Goal: Complete application form: Complete application form

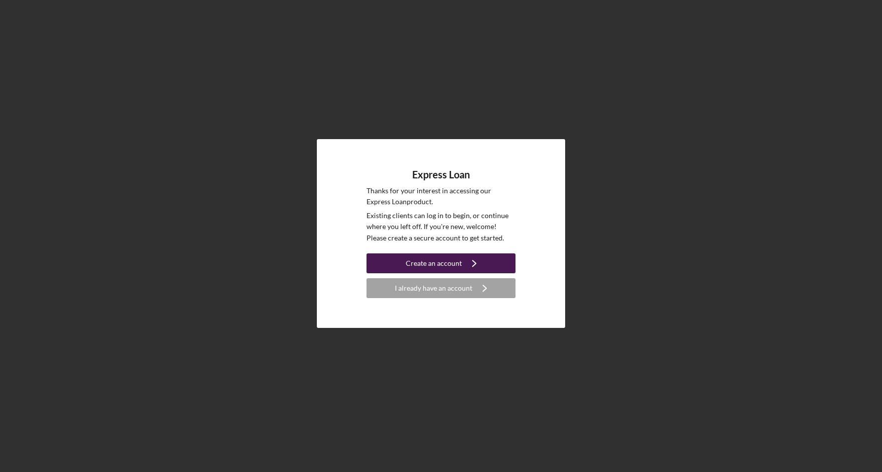
click at [437, 258] on div "Create an account" at bounding box center [434, 263] width 56 height 20
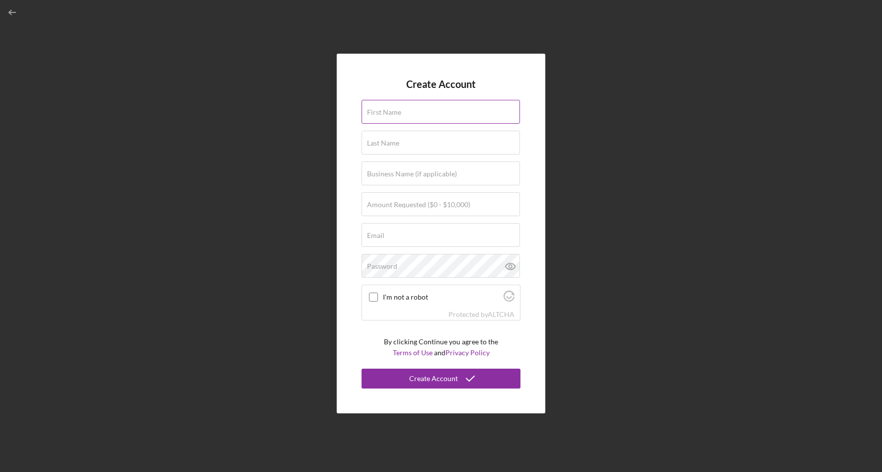
click at [424, 124] on div "First Name" at bounding box center [441, 112] width 159 height 25
click at [425, 110] on div "First Name" at bounding box center [441, 112] width 159 height 25
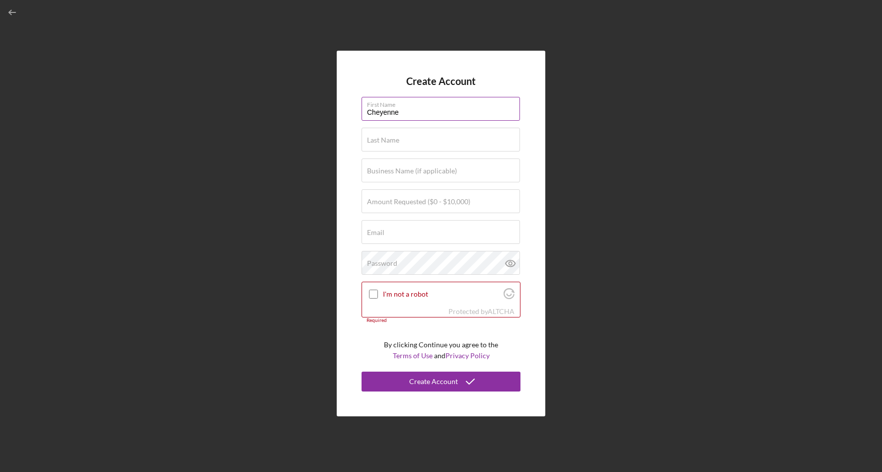
type input "Cheyenne"
type input "[PERSON_NAME]"
type input "MaddMann Muzik"
type input "$2,500"
type input "[EMAIL_ADDRESS][DOMAIN_NAME]"
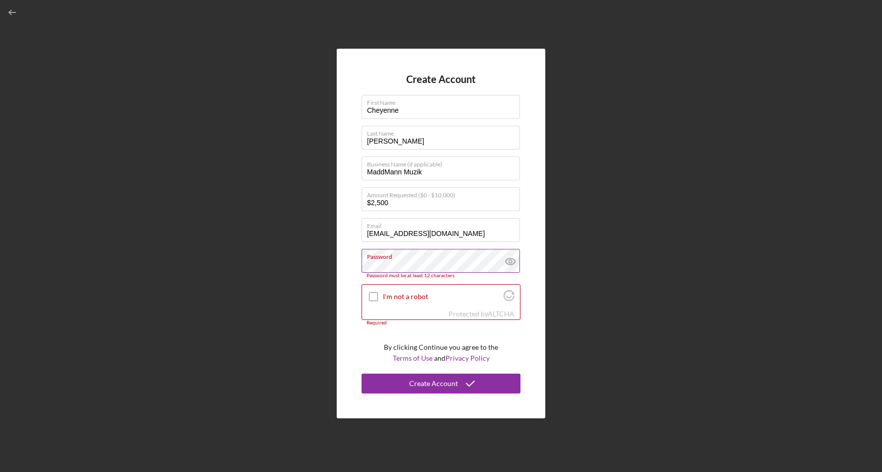
click at [512, 257] on icon at bounding box center [510, 261] width 25 height 25
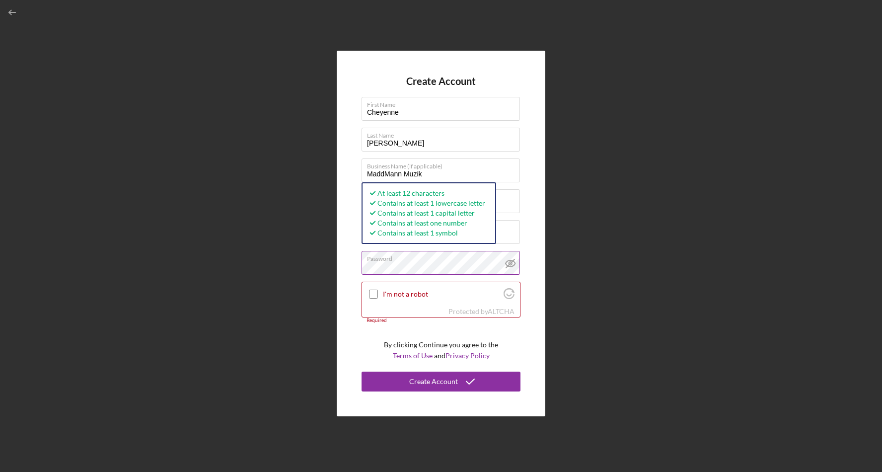
click at [343, 291] on div "Create Account First Name Cheyenne Last Name [PERSON_NAME] Business Name (if ap…" at bounding box center [441, 233] width 209 height 365
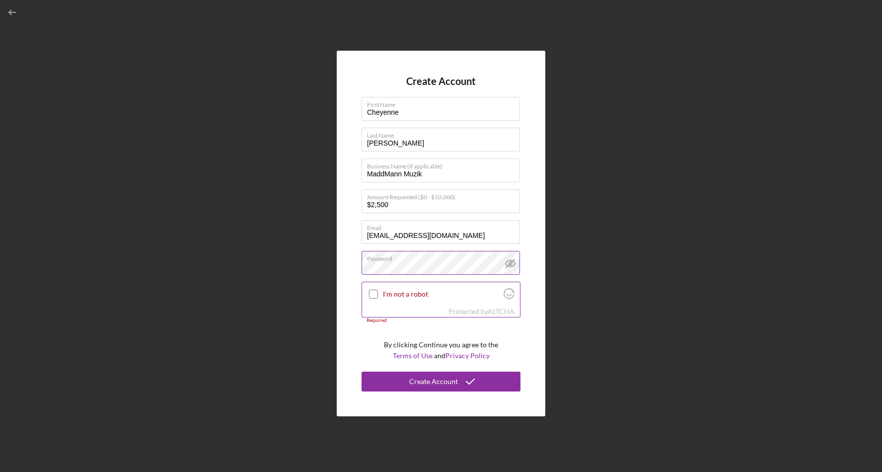
click at [373, 295] on input "I'm not a robot" at bounding box center [373, 294] width 9 height 9
checkbox input "true"
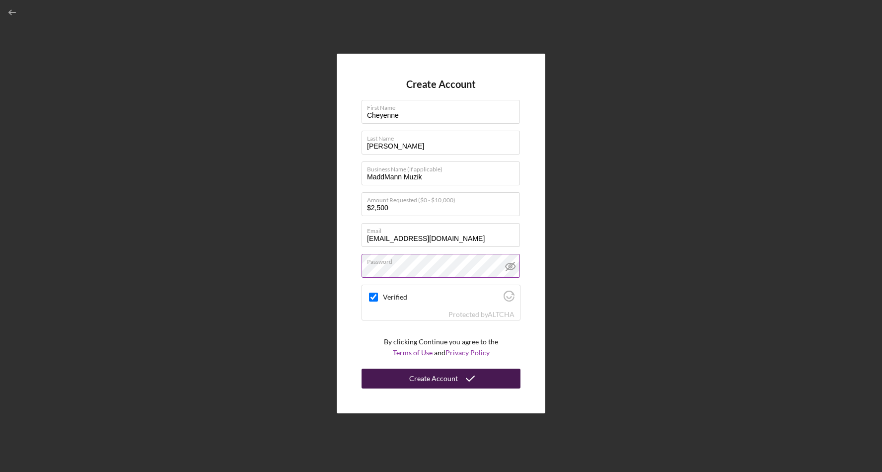
click at [460, 376] on icon "submit" at bounding box center [470, 378] width 25 height 25
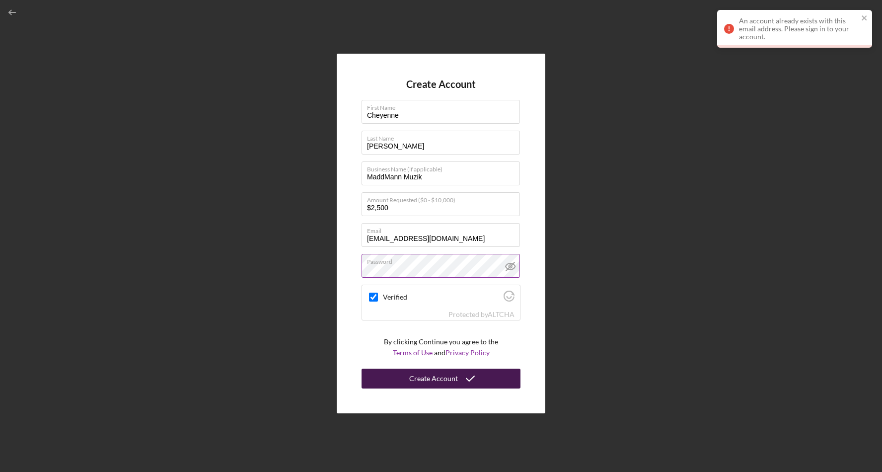
click at [765, 30] on div "An account already exists with this email address. Please sign in to your accou…" at bounding box center [798, 29] width 119 height 24
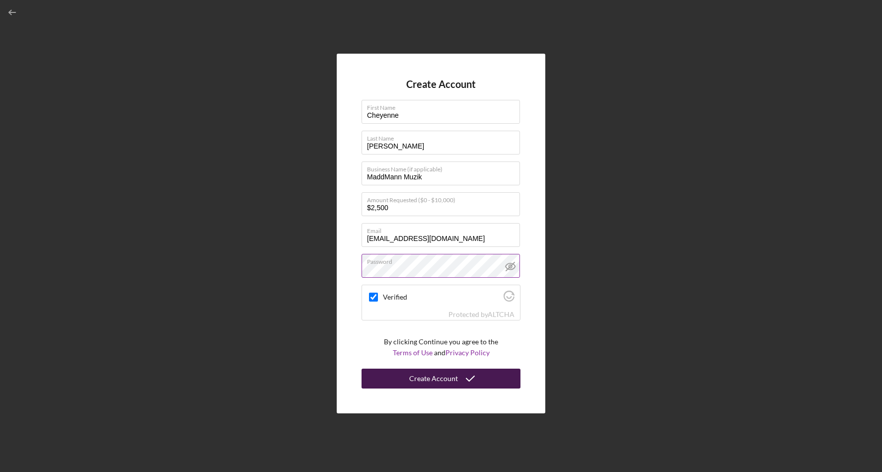
click at [607, 121] on div "Create Account First Name Cheyenne Last Name [PERSON_NAME] Business Name (if ap…" at bounding box center [441, 233] width 872 height 467
click at [722, 56] on div "Create Account First Name Cheyenne Last Name [PERSON_NAME] Business Name (if ap…" at bounding box center [441, 233] width 872 height 467
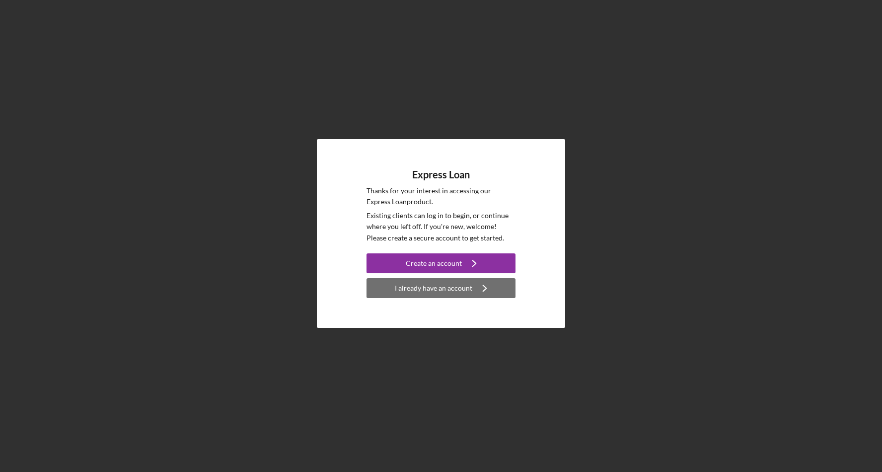
click at [464, 287] on div "I already have an account" at bounding box center [434, 288] width 78 height 20
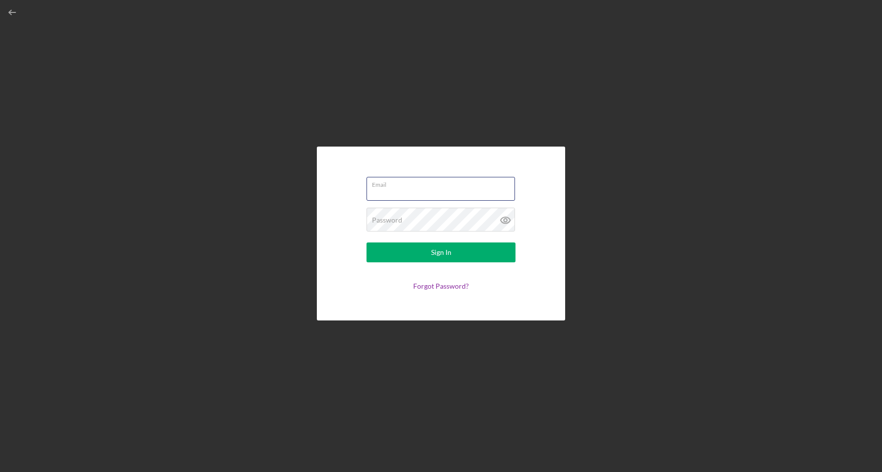
type input "[EMAIL_ADDRESS][DOMAIN_NAME]"
click at [459, 252] on button "Sign In" at bounding box center [441, 252] width 149 height 20
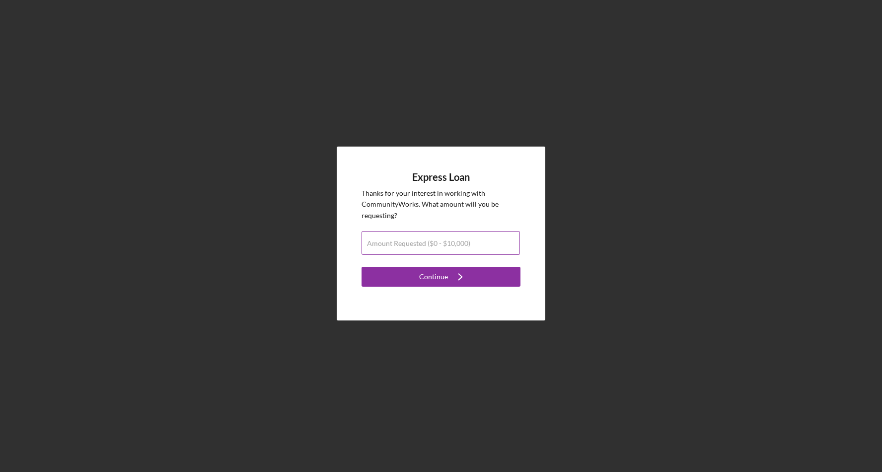
click at [458, 246] on label "Amount Requested ($0 - $10,000)" at bounding box center [418, 243] width 103 height 8
click at [458, 246] on input "Amount Requested ($0 - $10,000)" at bounding box center [441, 243] width 158 height 24
type input "$2,500"
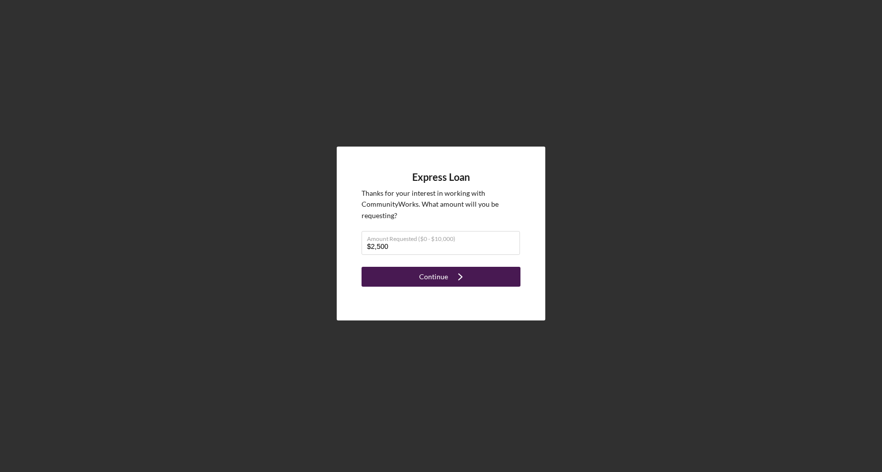
click at [456, 270] on icon "Icon/Navigate" at bounding box center [460, 276] width 25 height 25
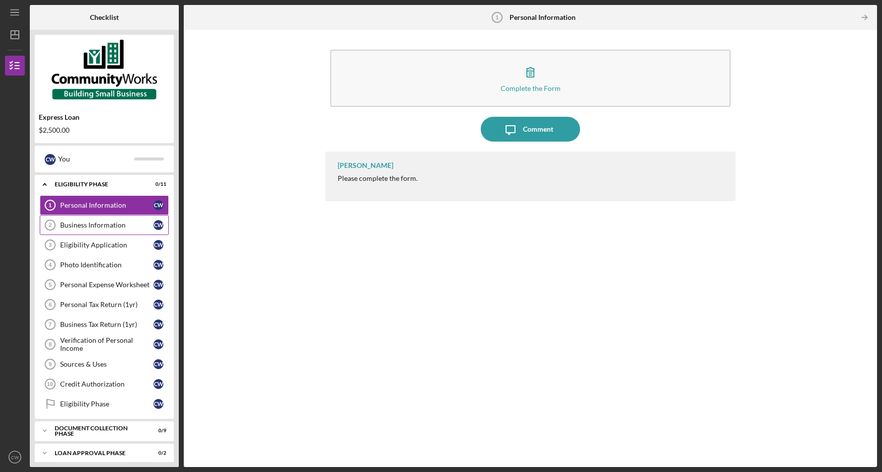
click at [114, 221] on link "Business Information 2 Business Information C W" at bounding box center [104, 225] width 129 height 20
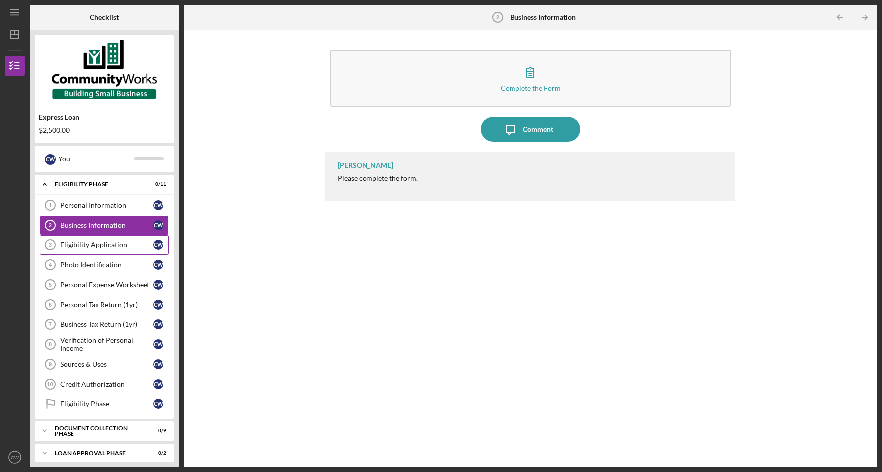
click at [114, 244] on div "Eligibility Application" at bounding box center [106, 245] width 93 height 8
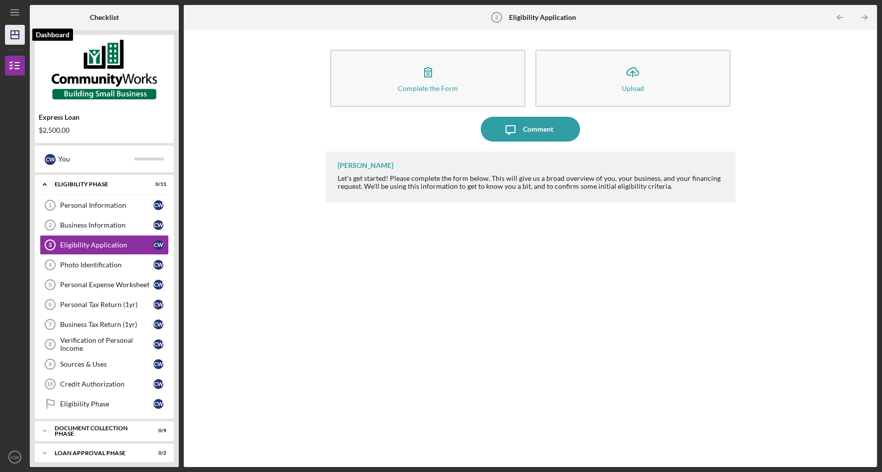
click at [16, 37] on icon "Icon/Dashboard" at bounding box center [14, 34] width 25 height 25
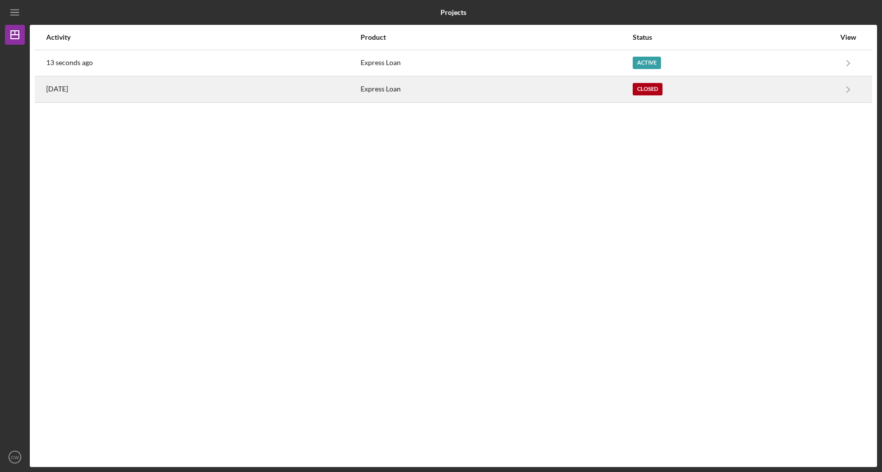
click at [742, 94] on div "Closed" at bounding box center [734, 89] width 202 height 25
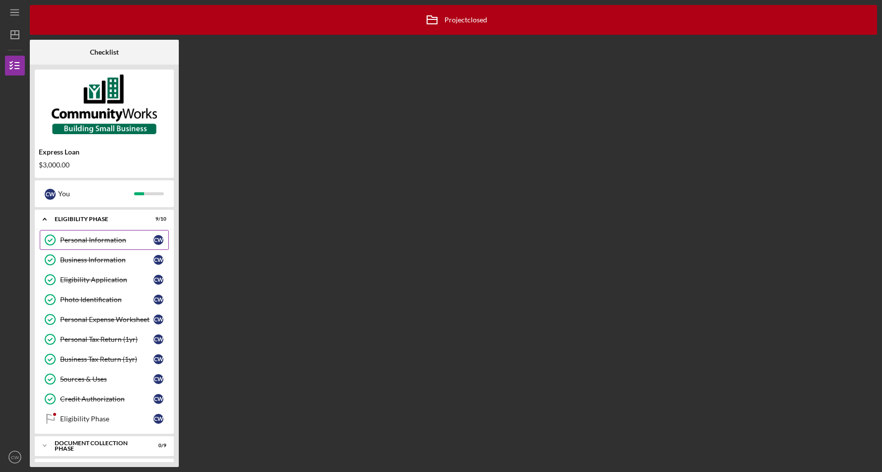
click at [100, 240] on div "Personal Information" at bounding box center [106, 240] width 93 height 8
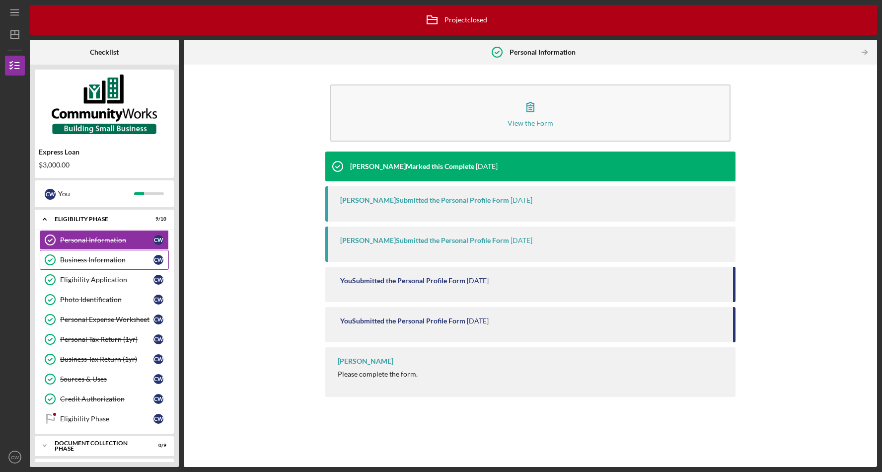
click at [104, 263] on div "Business Information" at bounding box center [106, 260] width 93 height 8
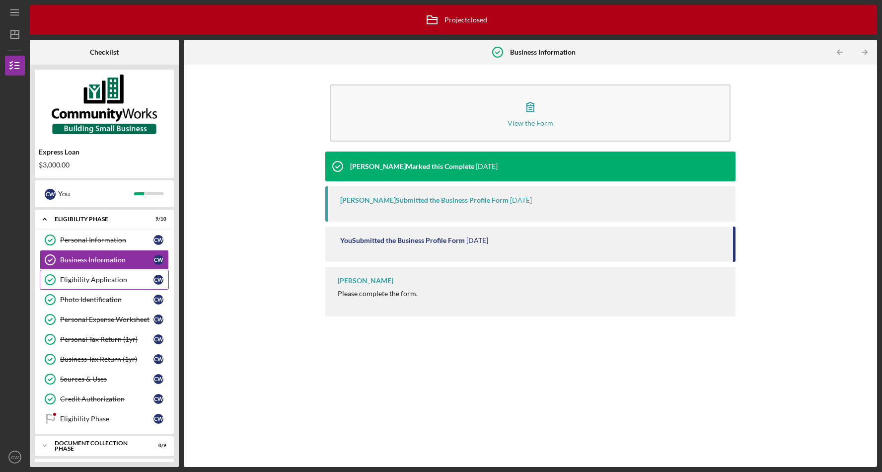
click at [103, 285] on link "Eligibility Application Eligibility Application C W" at bounding box center [104, 280] width 129 height 20
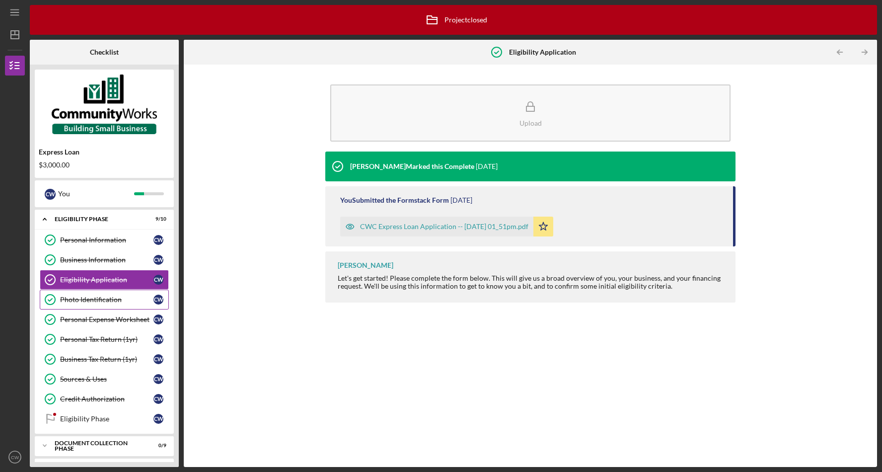
click at [103, 302] on div "Photo Identification" at bounding box center [106, 300] width 93 height 8
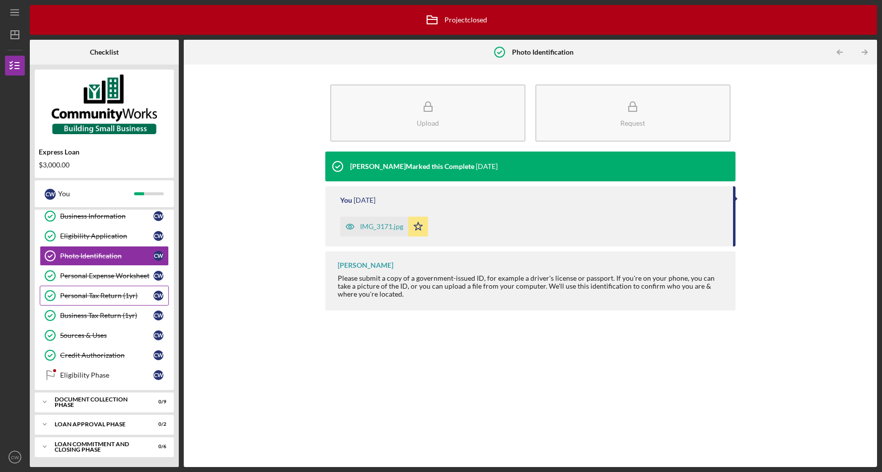
scroll to position [44, 0]
click at [82, 447] on div "Loan Commitment and Closing Phase" at bounding box center [108, 446] width 107 height 11
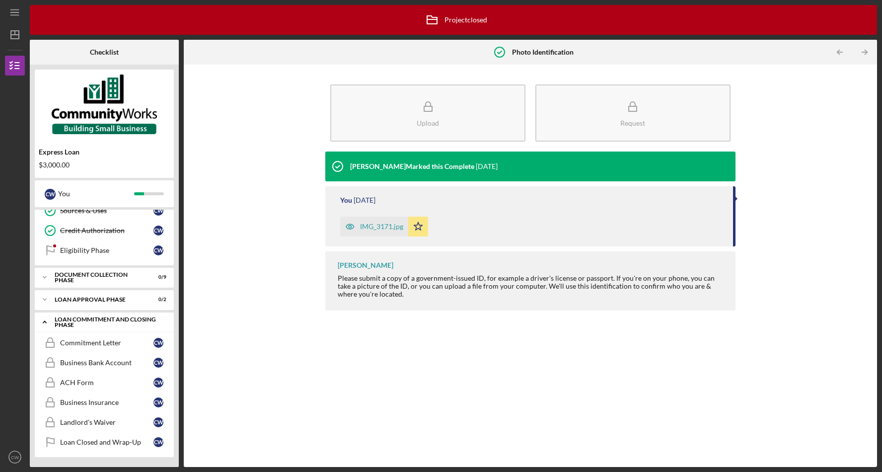
scroll to position [168, 0]
click at [93, 339] on div "Commitment Letter" at bounding box center [106, 343] width 93 height 8
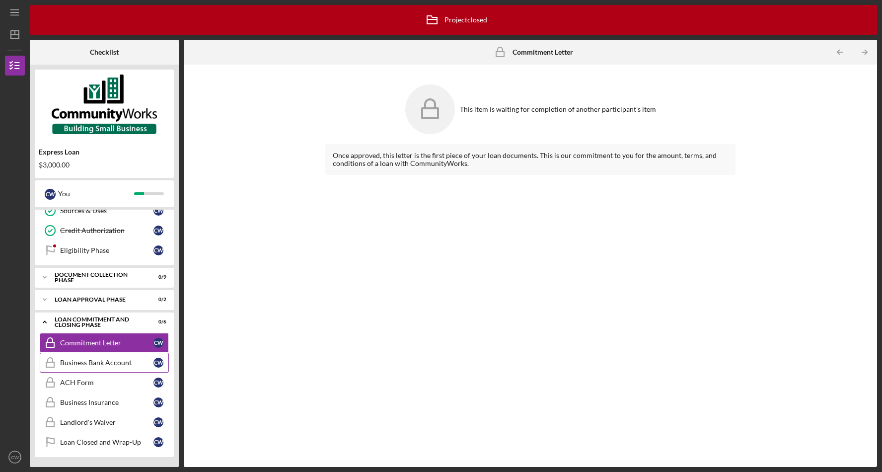
click at [95, 358] on link "Business Bank Account Business Bank Account C W" at bounding box center [104, 363] width 129 height 20
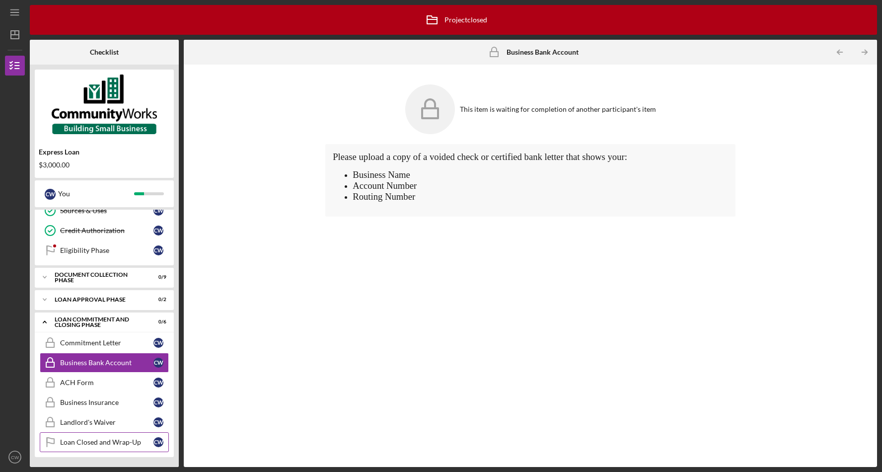
click at [89, 436] on link "Loan Closed and Wrap-Up Loan Closed and Wrap-Up C W" at bounding box center [104, 442] width 129 height 20
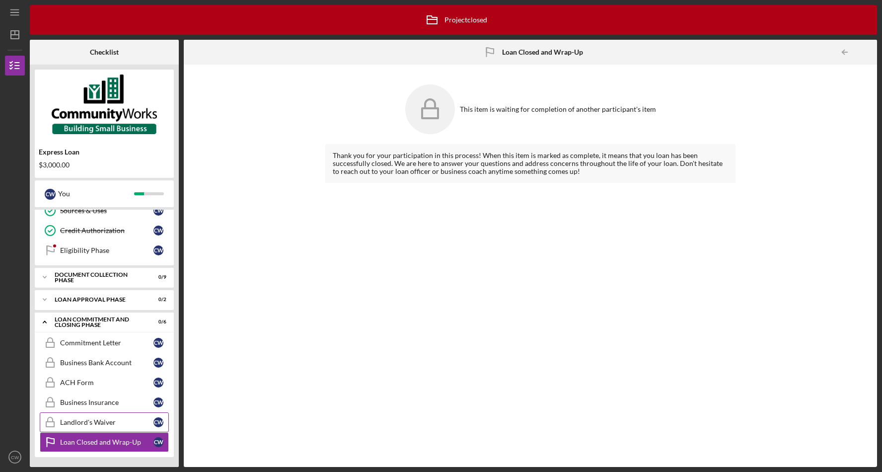
click at [93, 430] on link "Landlord's Waiver Landlord's Waiver C W" at bounding box center [104, 422] width 129 height 20
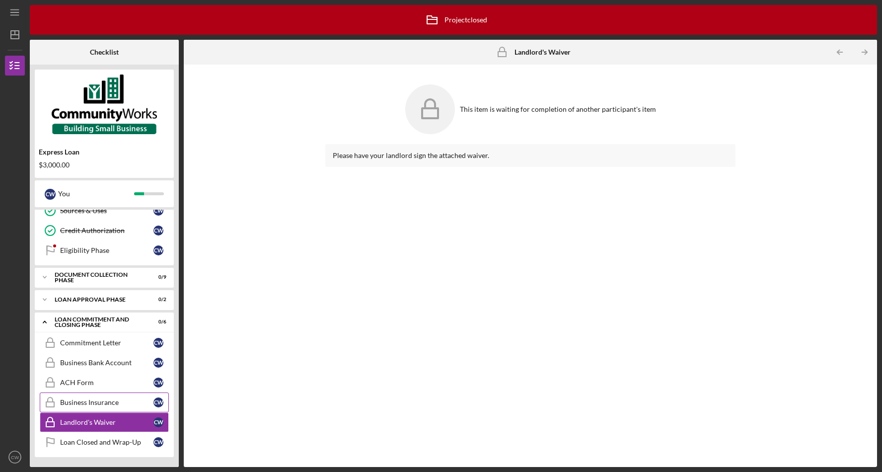
click at [104, 406] on div "Business Insurance" at bounding box center [106, 402] width 93 height 8
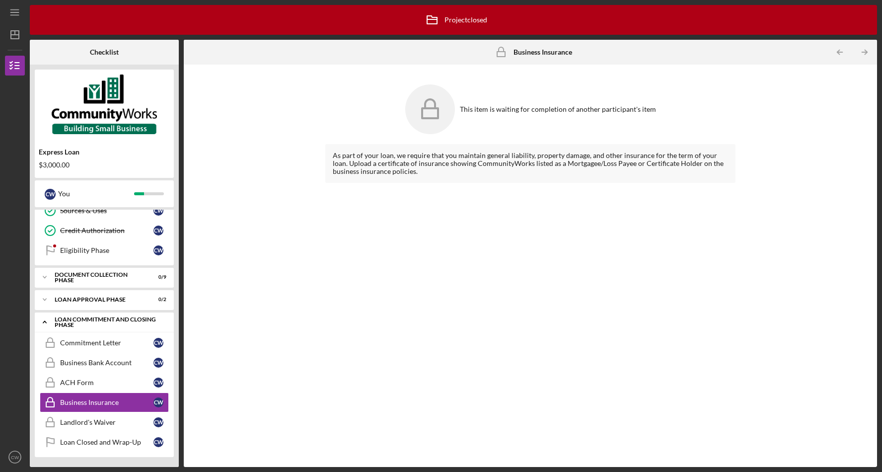
click at [50, 317] on icon "Icon/Expander" at bounding box center [45, 322] width 20 height 20
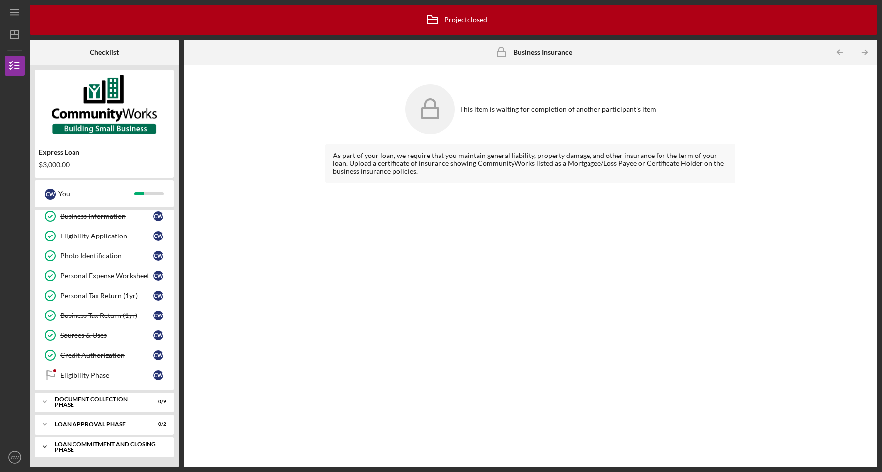
scroll to position [44, 0]
click at [49, 420] on icon "Icon/Expander" at bounding box center [45, 424] width 20 height 20
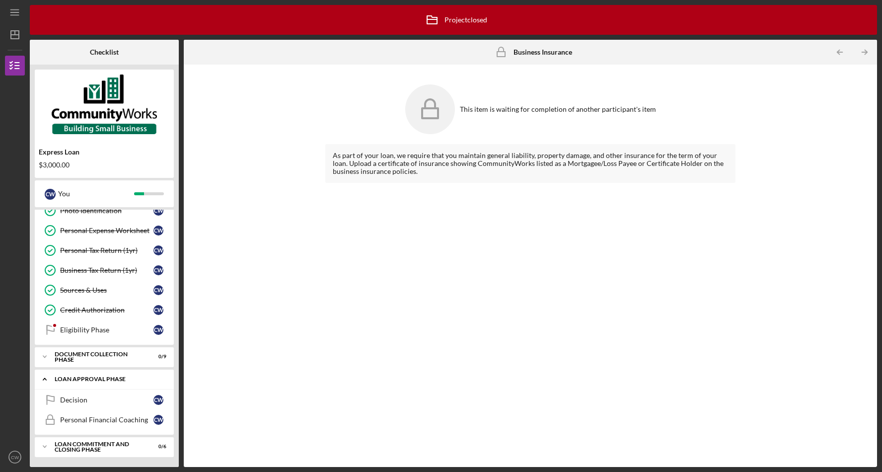
click at [44, 386] on icon "Icon/Expander" at bounding box center [45, 379] width 20 height 20
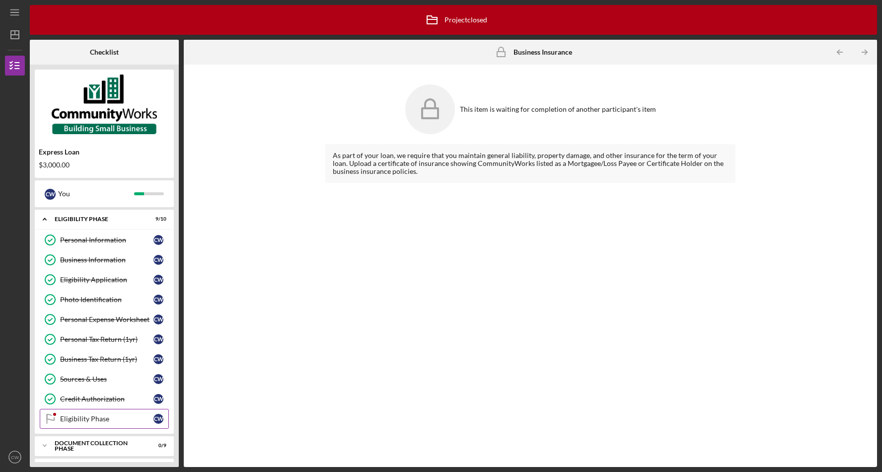
scroll to position [0, 0]
click at [111, 425] on link "Eligibility Phase Eligibility Phase C W" at bounding box center [104, 419] width 129 height 20
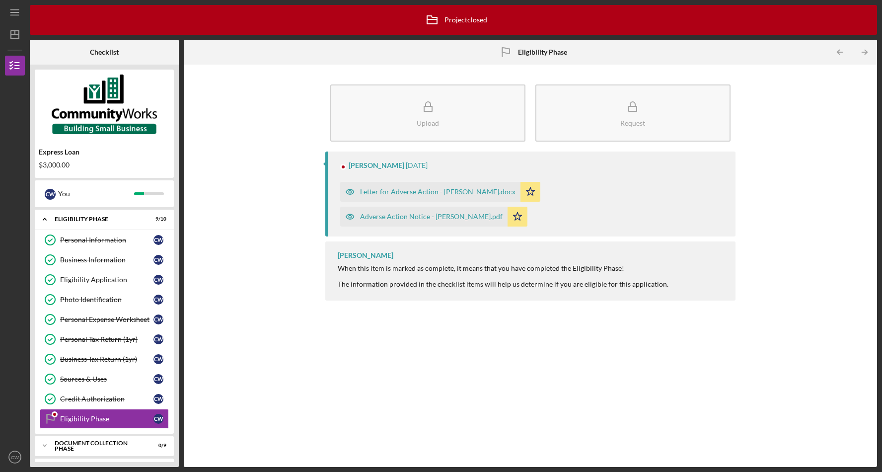
click at [440, 190] on div "Letter for Adverse Action - [PERSON_NAME].docx" at bounding box center [438, 192] width 156 height 8
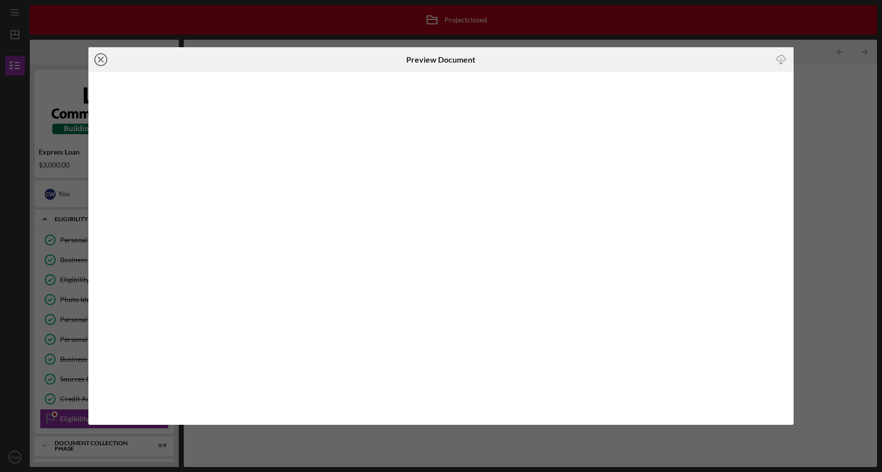
click at [102, 59] on icon "Icon/Close" at bounding box center [100, 59] width 25 height 25
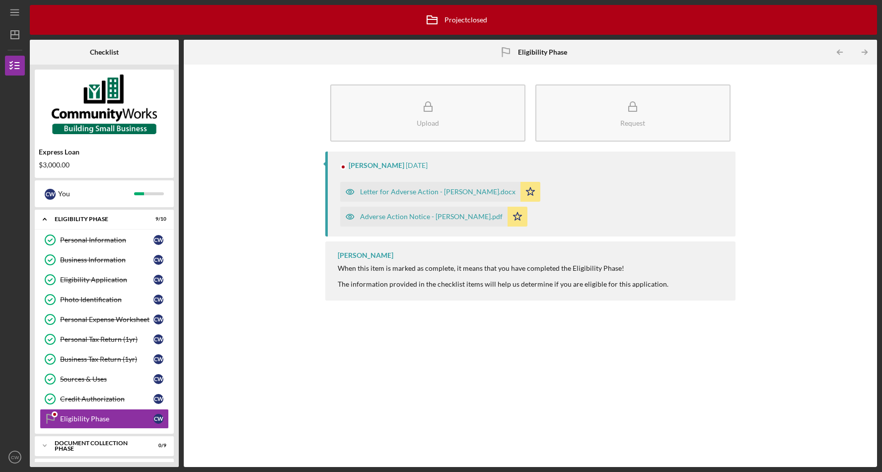
click at [437, 217] on div "Adverse Action Notice - [PERSON_NAME].pdf" at bounding box center [431, 217] width 143 height 8
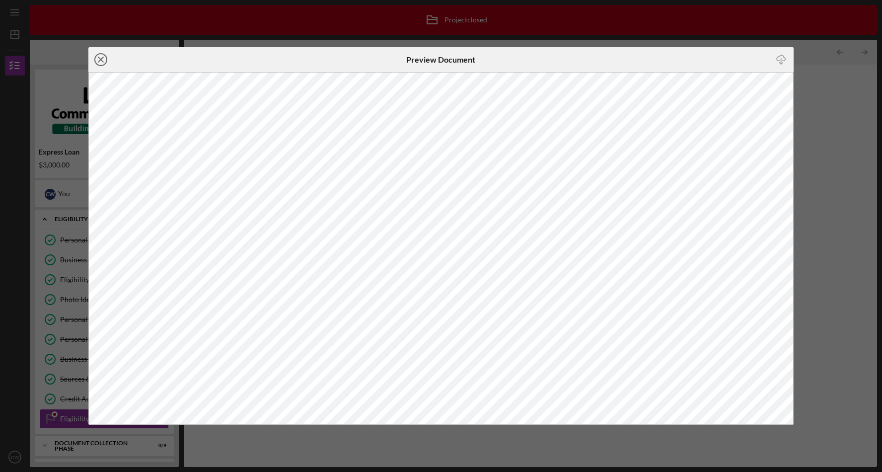
click at [101, 56] on icon "Icon/Close" at bounding box center [100, 59] width 25 height 25
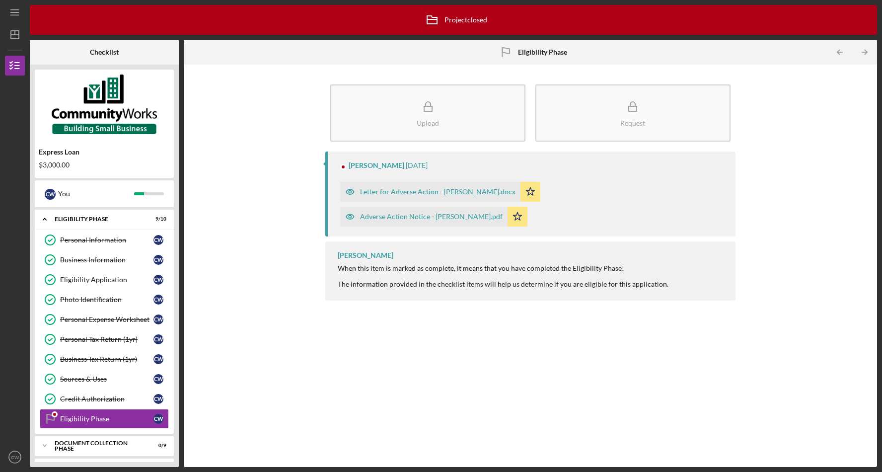
click at [880, 72] on div "Icon/Menu Eligibility Phase Eligibility Phase Icon/Archived Project closed Icon…" at bounding box center [441, 236] width 882 height 472
click at [868, 110] on div "Upload Request [PERSON_NAME] [DATE] Letter for Adverse Action - [PERSON_NAME].d…" at bounding box center [531, 266] width 684 height 393
